Goal: Task Accomplishment & Management: Complete application form

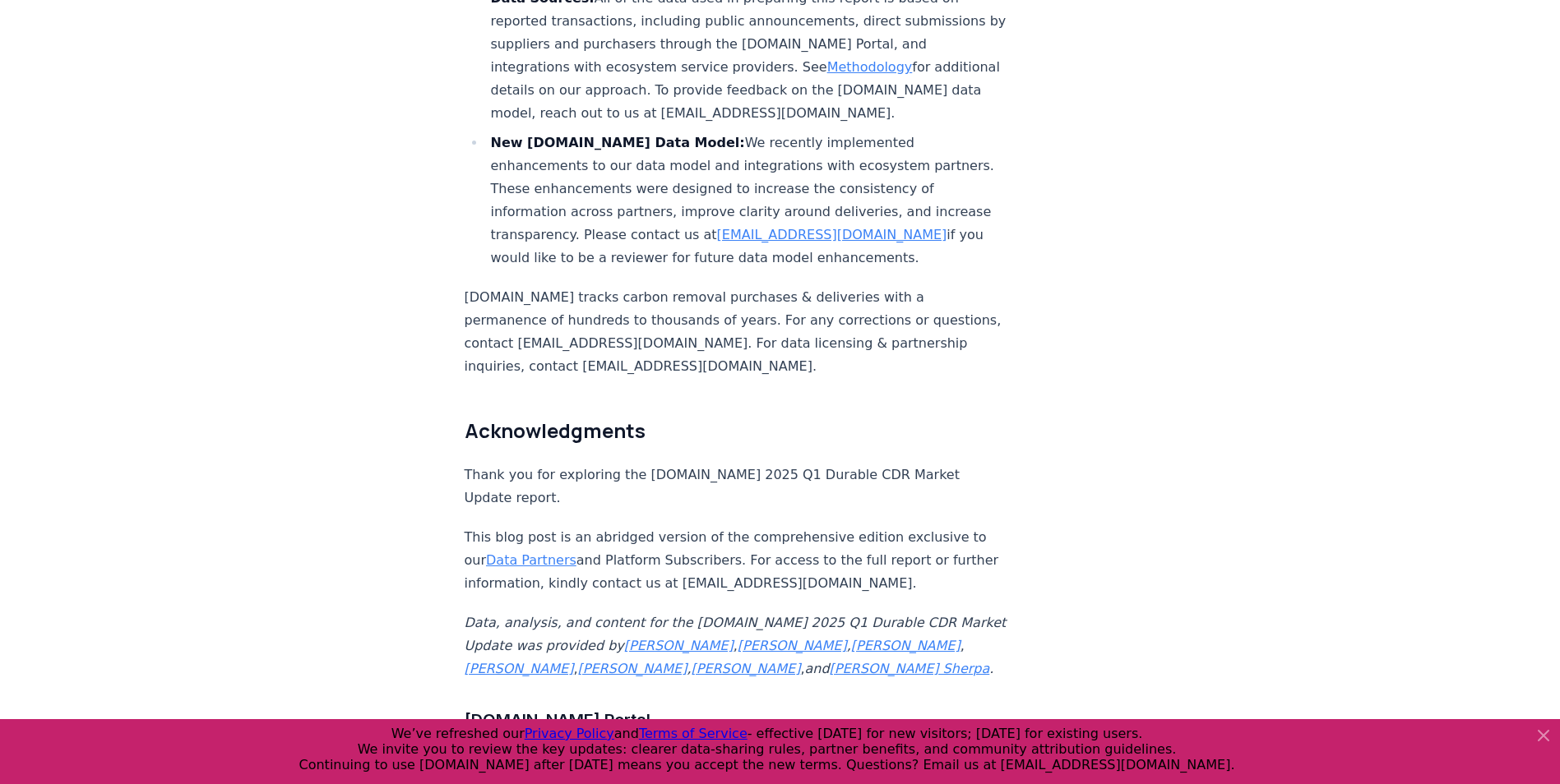
scroll to position [9700, 0]
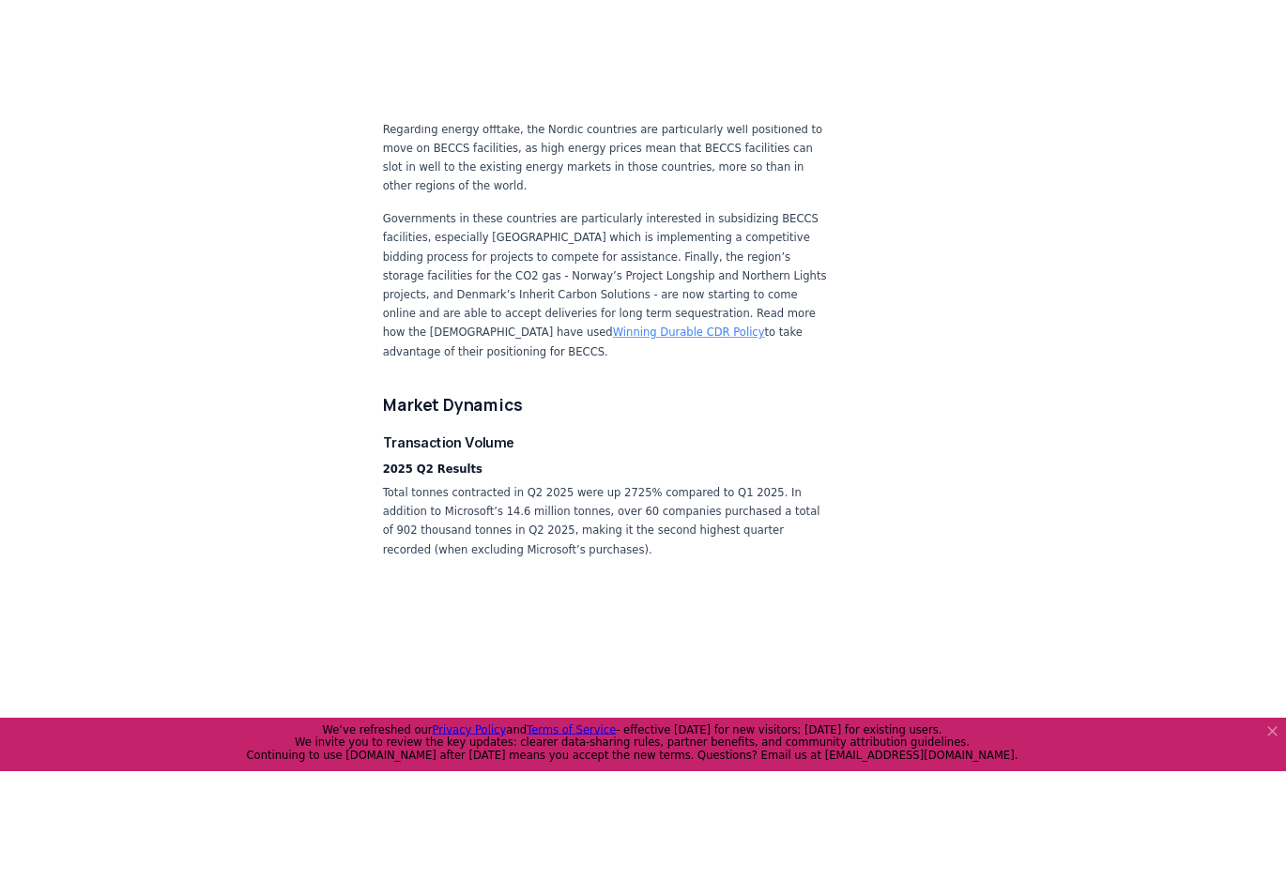
scroll to position [3097, 0]
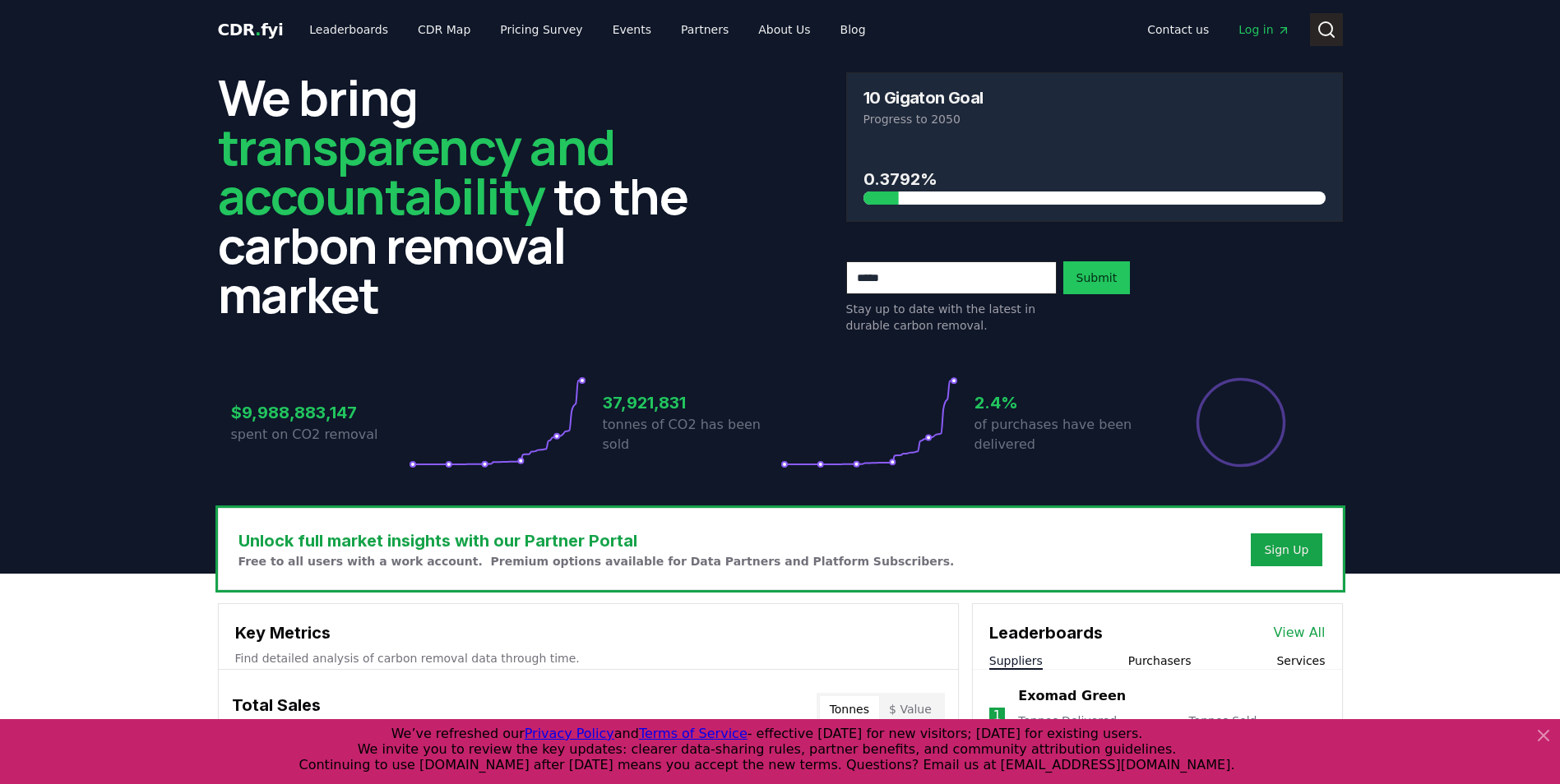
click at [1126, 32] on icon at bounding box center [1326, 30] width 20 height 20
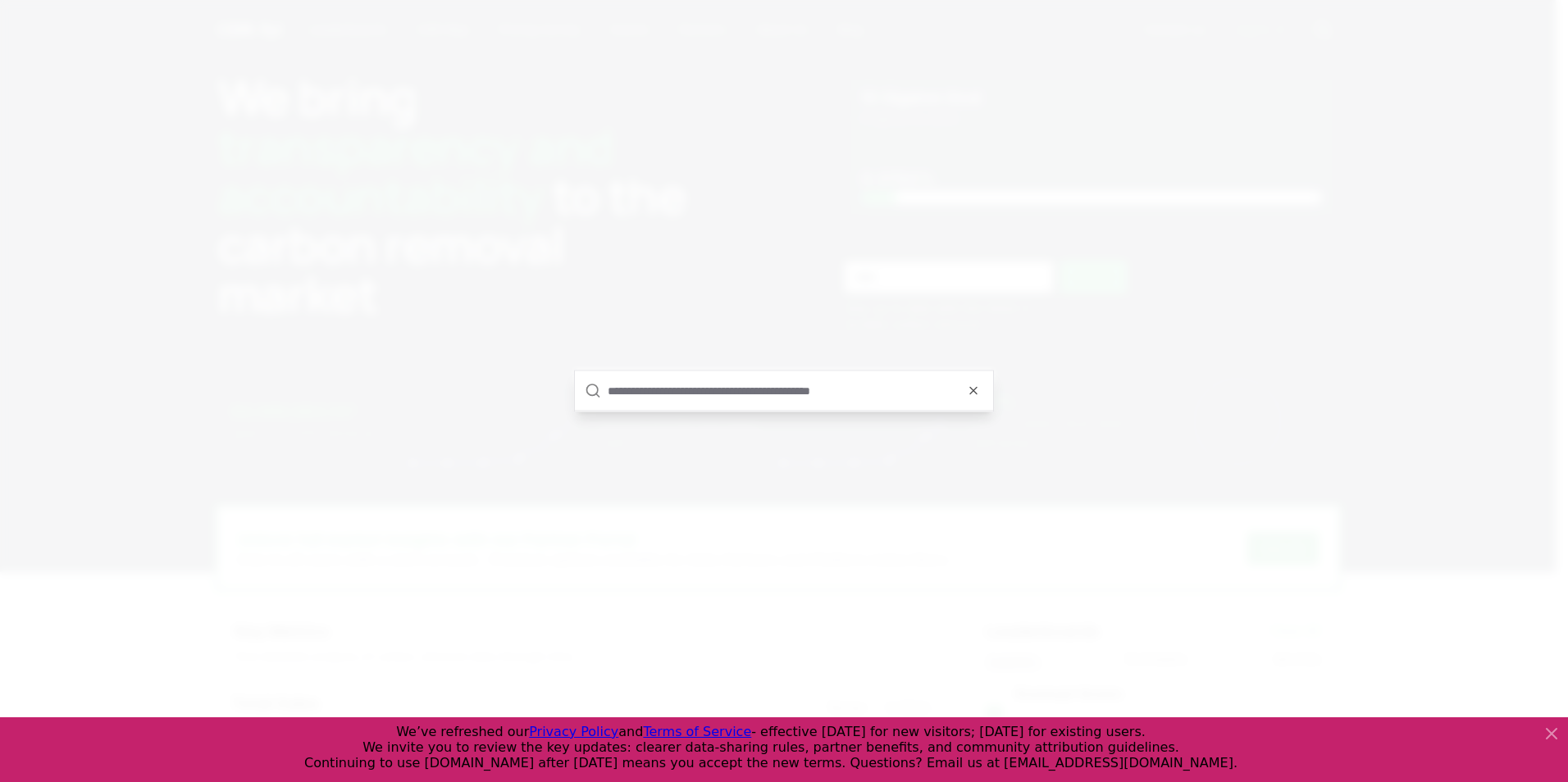
click at [672, 383] on input "text" at bounding box center [795, 391] width 376 height 39
type input "*"
click at [973, 356] on icon "button" at bounding box center [973, 363] width 13 height 13
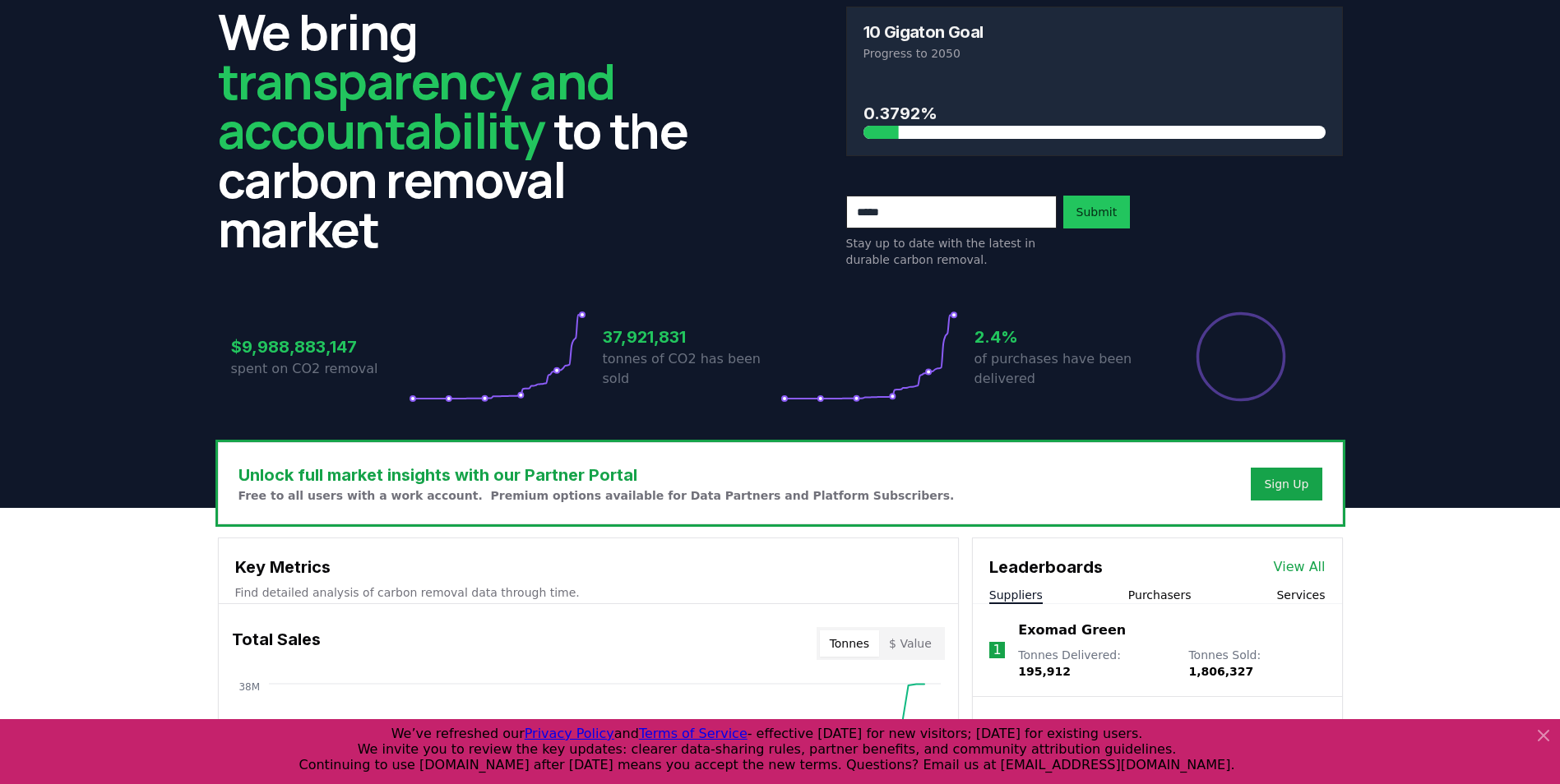
scroll to position [37, 0]
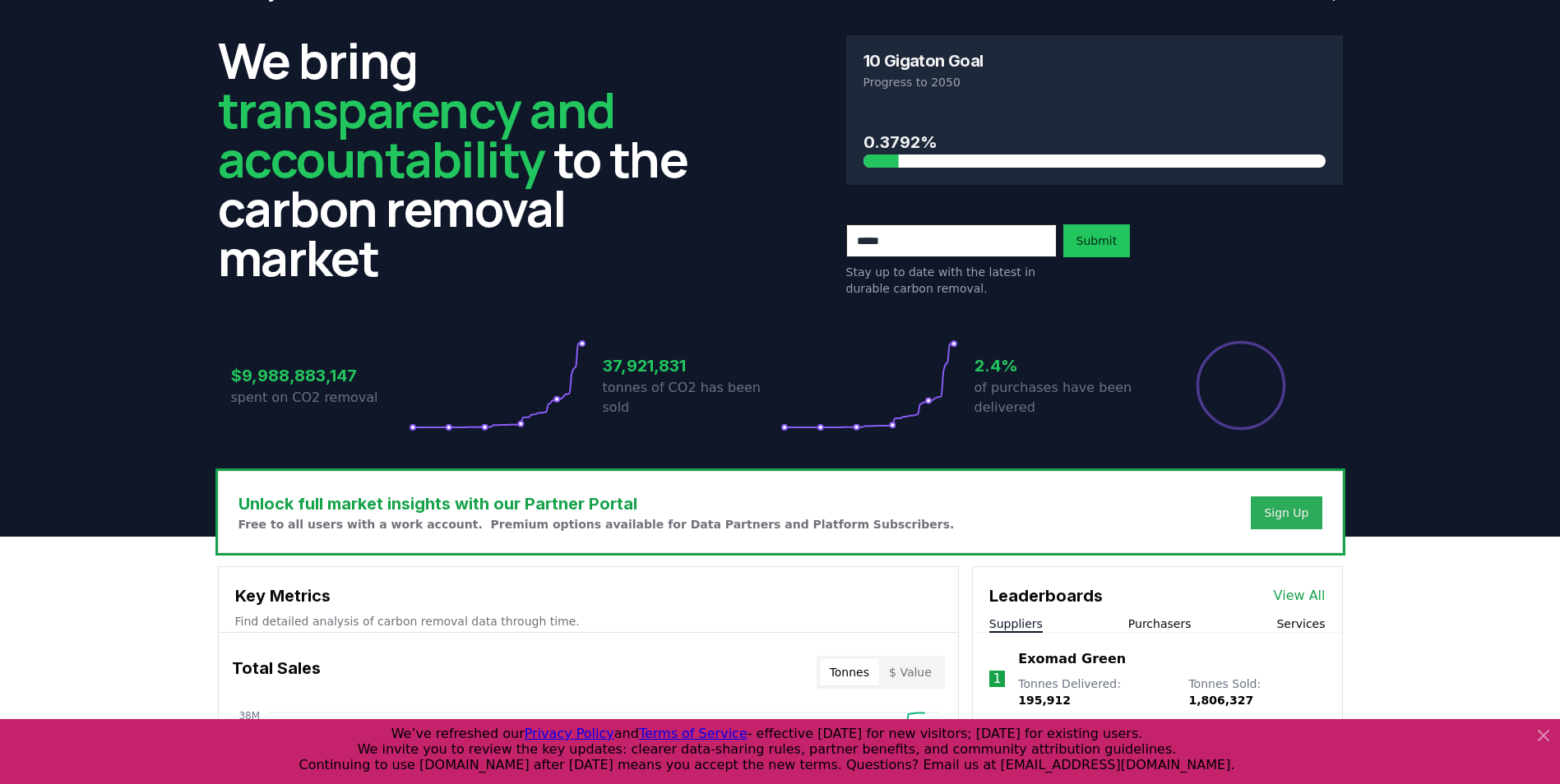
click at [1126, 515] on div "Sign Up" at bounding box center [1286, 512] width 45 height 17
